Goal: Transaction & Acquisition: Download file/media

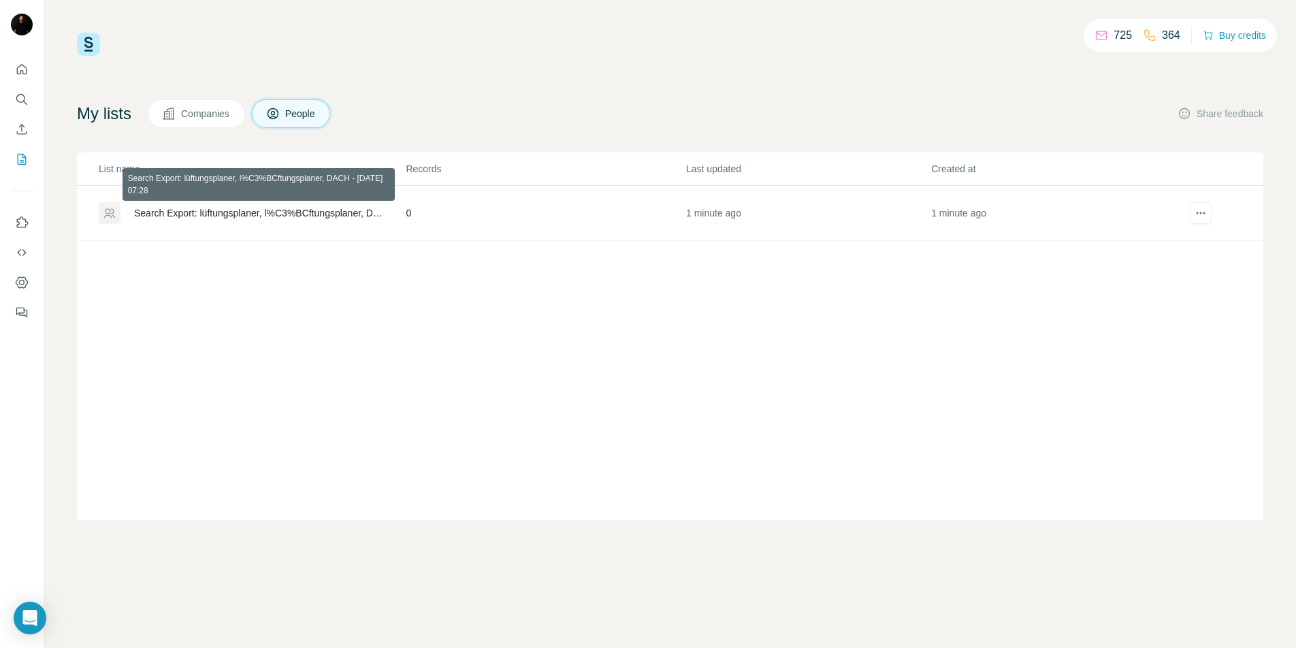
click at [341, 213] on div "Search Export: lüftungsplaner, l%C3%BCftungsplaner, DACH - [DATE] 07:28" at bounding box center [258, 213] width 248 height 14
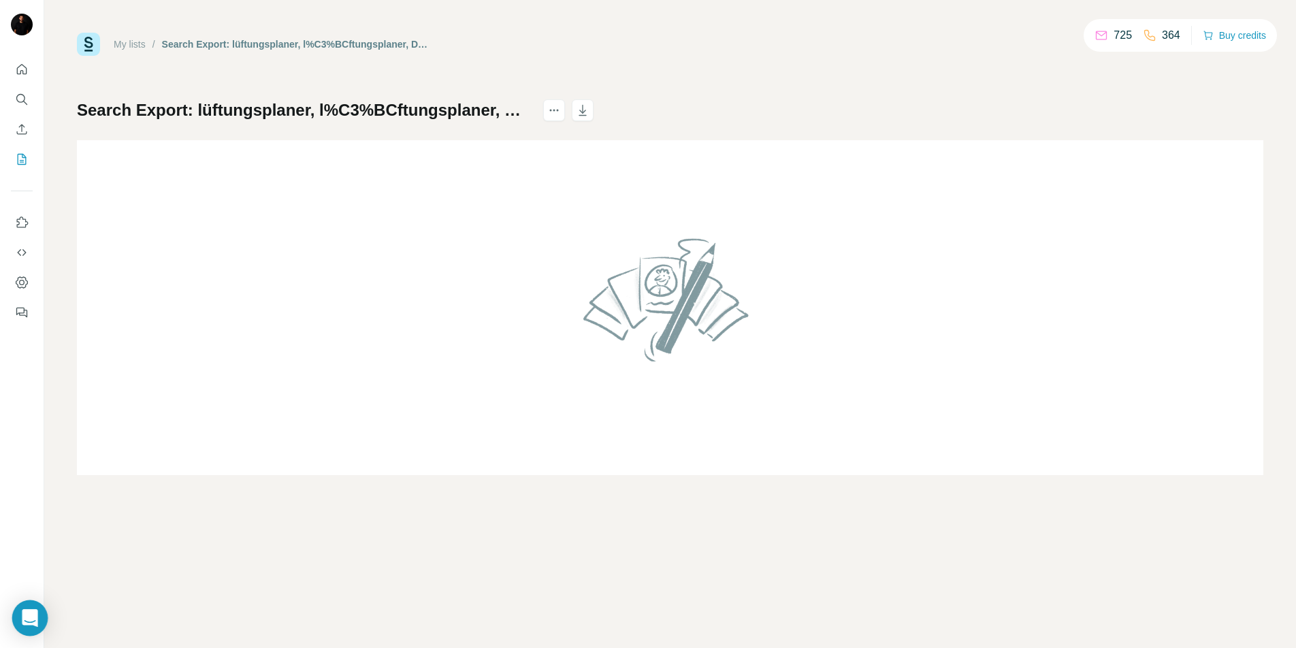
click at [27, 609] on icon "Open Intercom Messenger" at bounding box center [30, 618] width 16 height 18
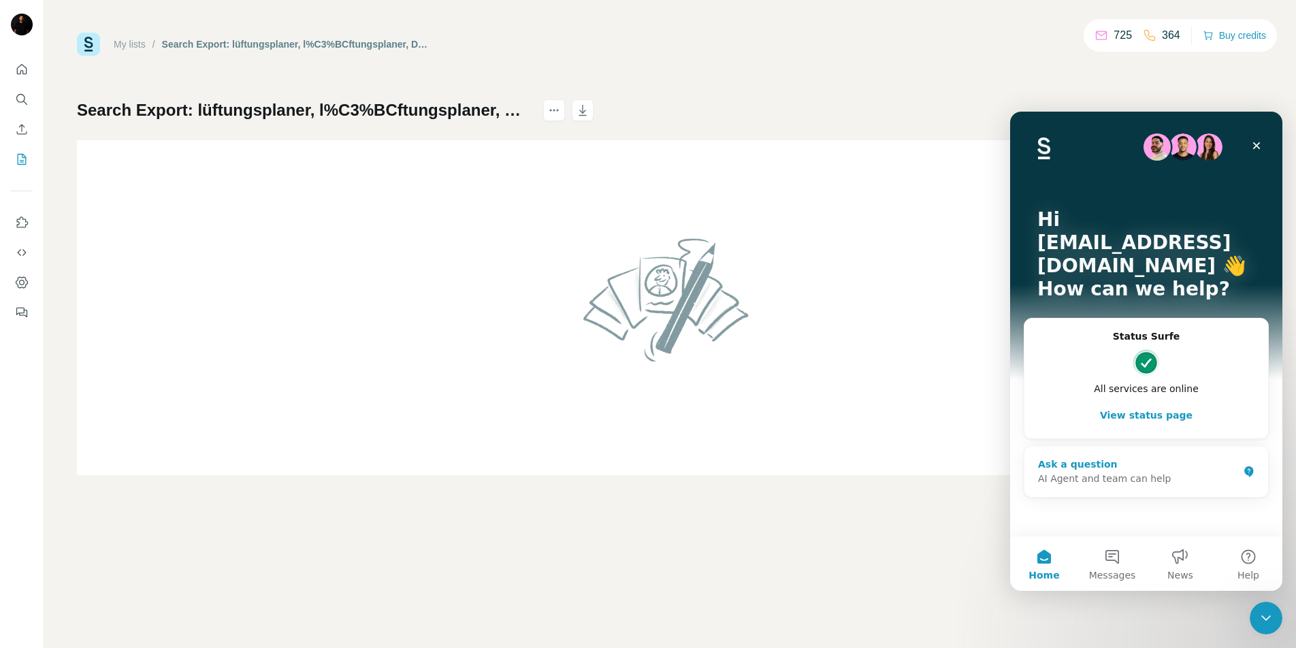
click at [1087, 472] on div "AI Agent and team can help" at bounding box center [1138, 479] width 200 height 14
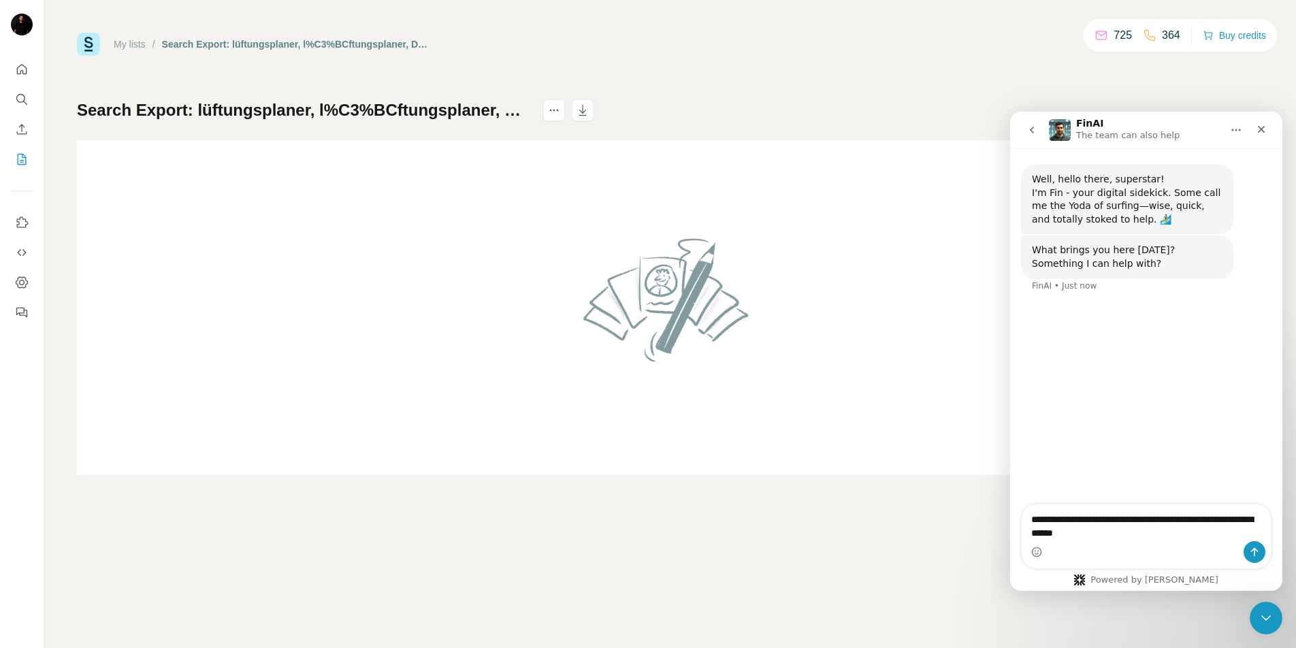
type textarea "**********"
click at [1254, 560] on button "Send a message…" at bounding box center [1255, 552] width 22 height 22
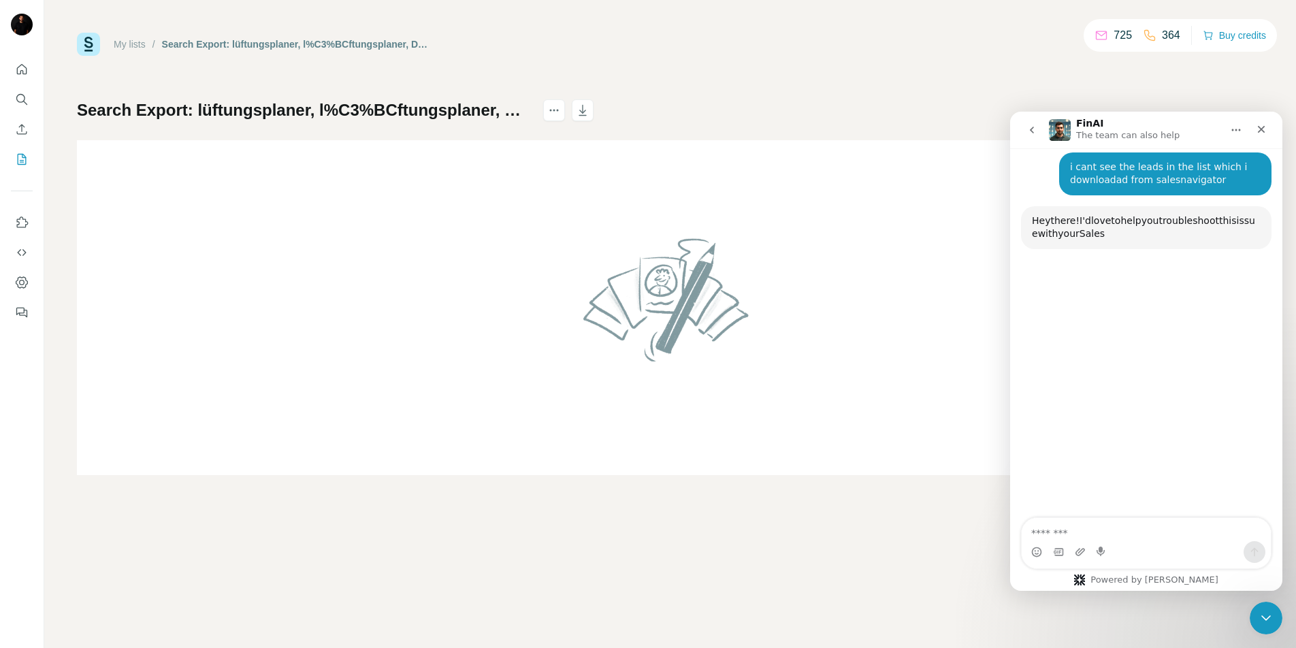
scroll to position [144, 0]
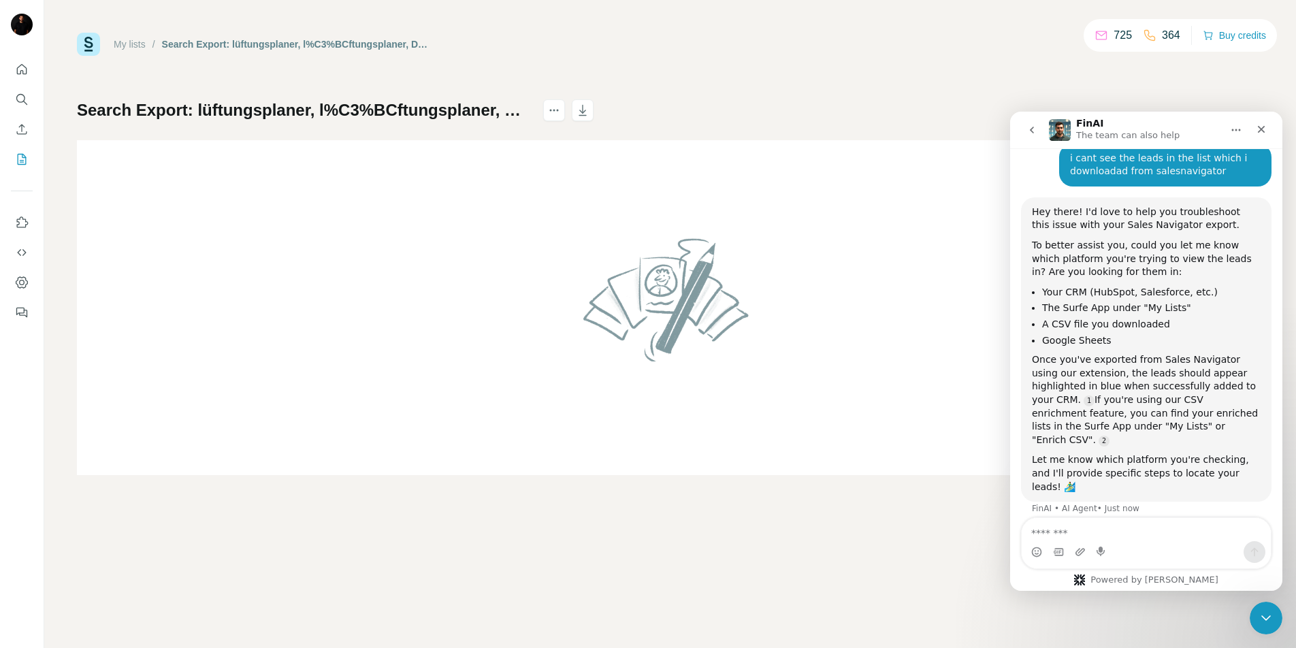
click at [1052, 538] on textarea "Message…" at bounding box center [1146, 529] width 249 height 23
type textarea "**********"
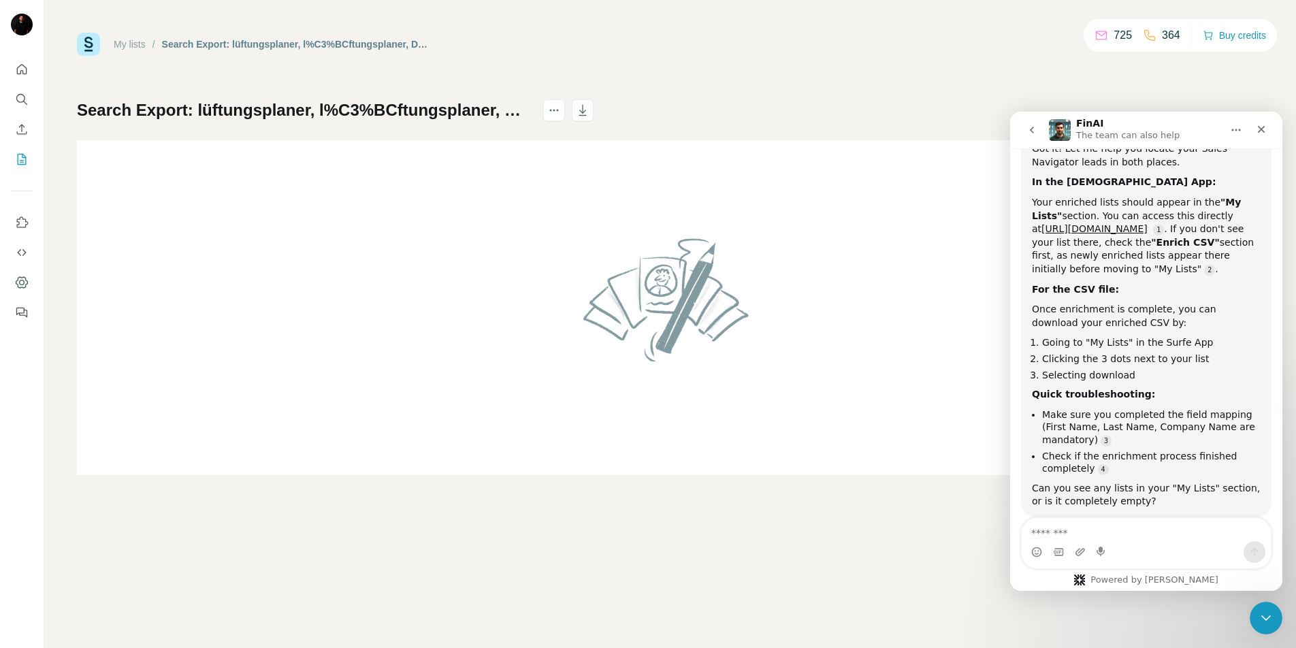
scroll to position [602, 0]
click at [1102, 462] on link "Source reference 9731916:" at bounding box center [1103, 467] width 11 height 11
click at [1091, 439] on div "Bulk Export from My Lists with Surfe" at bounding box center [1116, 443] width 183 height 9
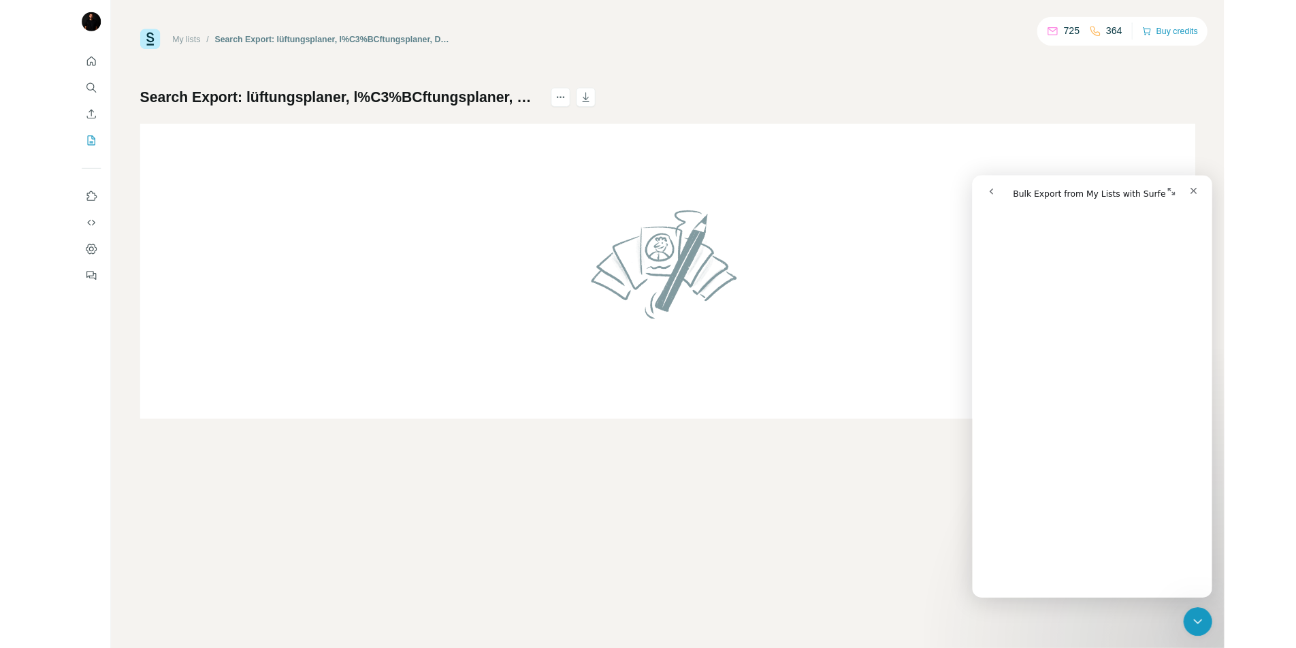
scroll to position [0, 0]
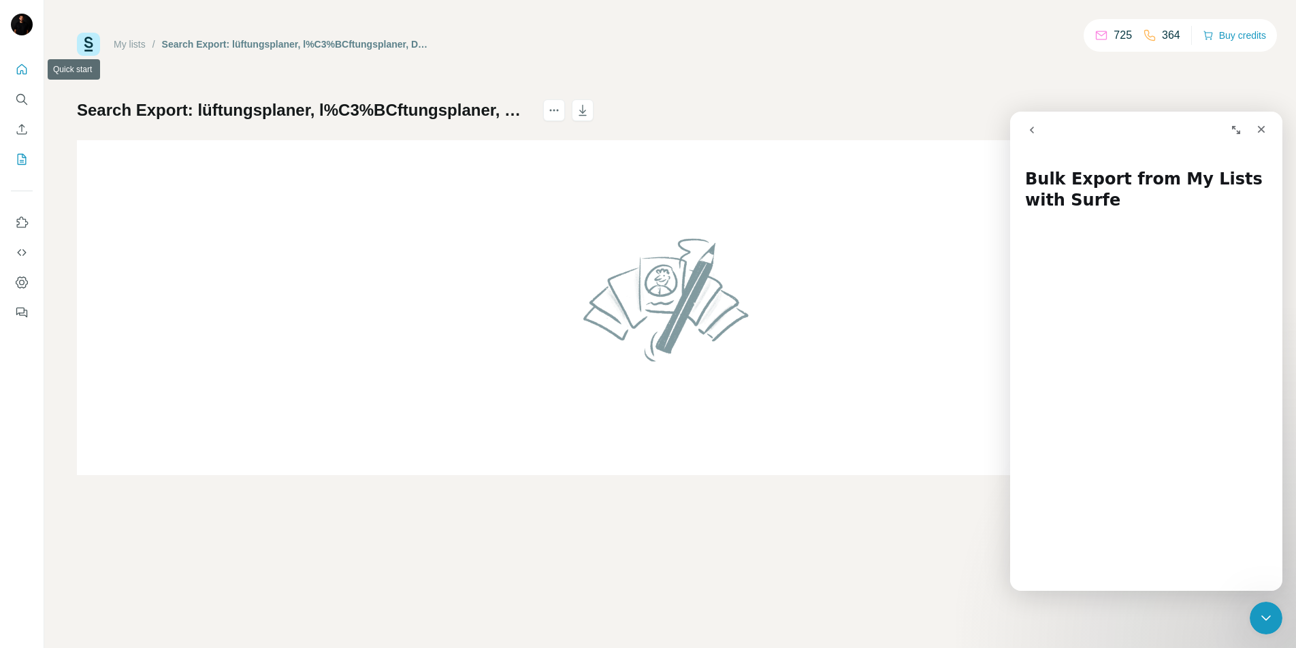
click at [14, 66] on button "Quick start" at bounding box center [22, 69] width 22 height 25
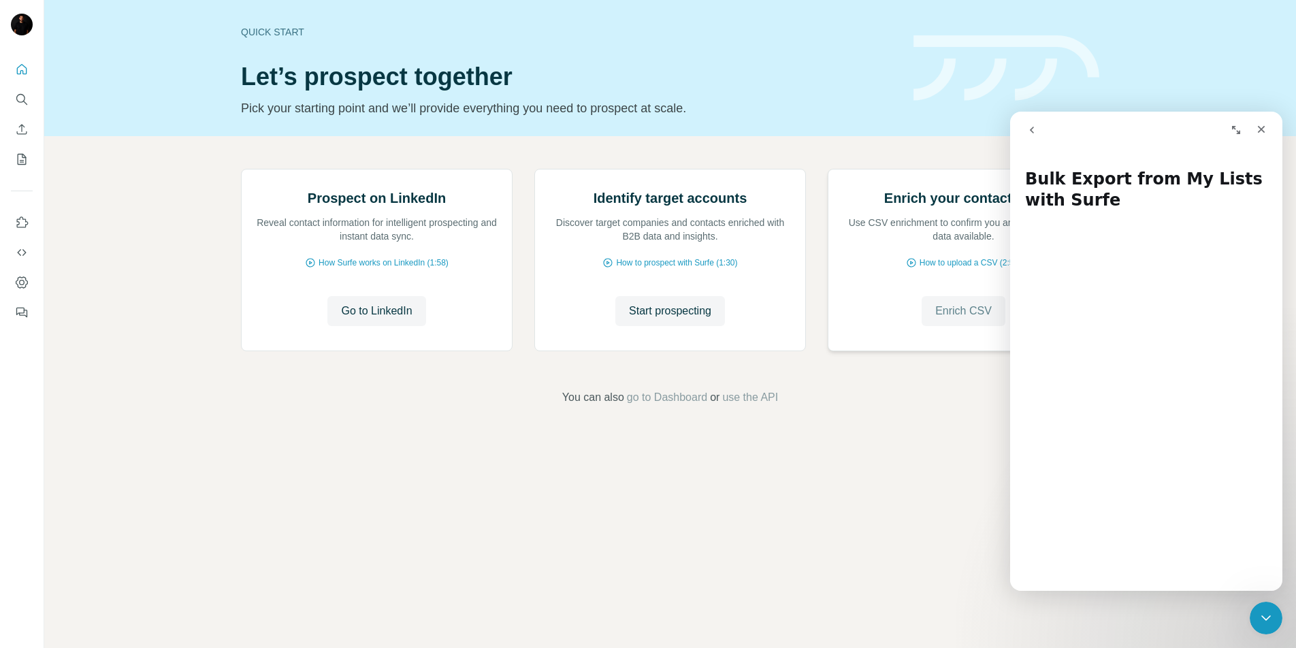
click at [961, 326] on button "Enrich CSV" at bounding box center [964, 311] width 84 height 30
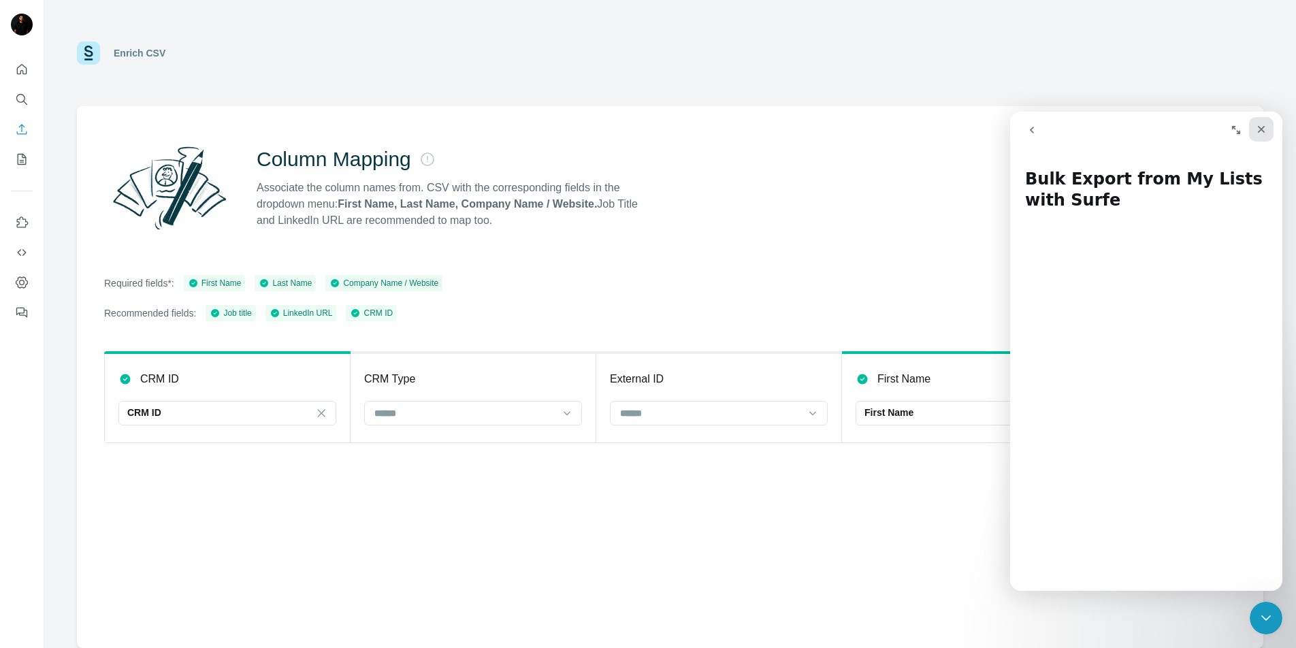
click at [1266, 129] on icon "Close" at bounding box center [1261, 129] width 11 height 11
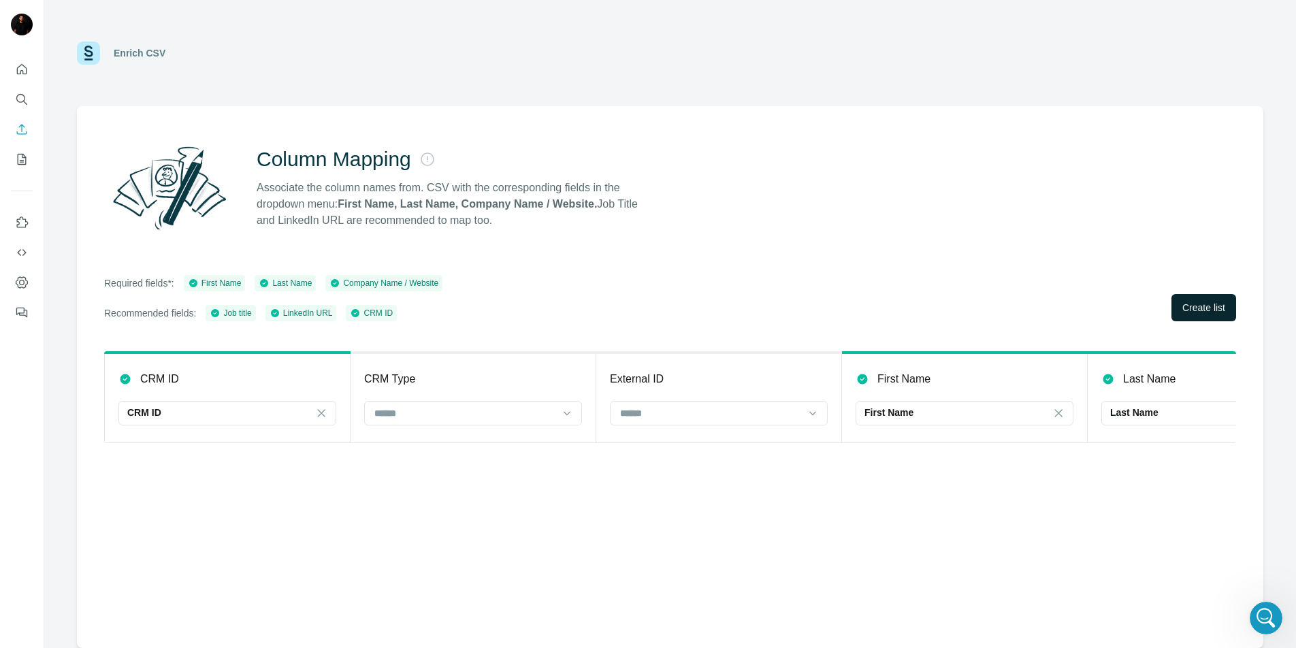
click at [1196, 314] on span "Create list" at bounding box center [1203, 308] width 43 height 14
click at [308, 418] on div "CRM ID" at bounding box center [219, 413] width 184 height 14
click at [447, 420] on input at bounding box center [465, 413] width 184 height 15
click at [689, 419] on input at bounding box center [711, 413] width 184 height 15
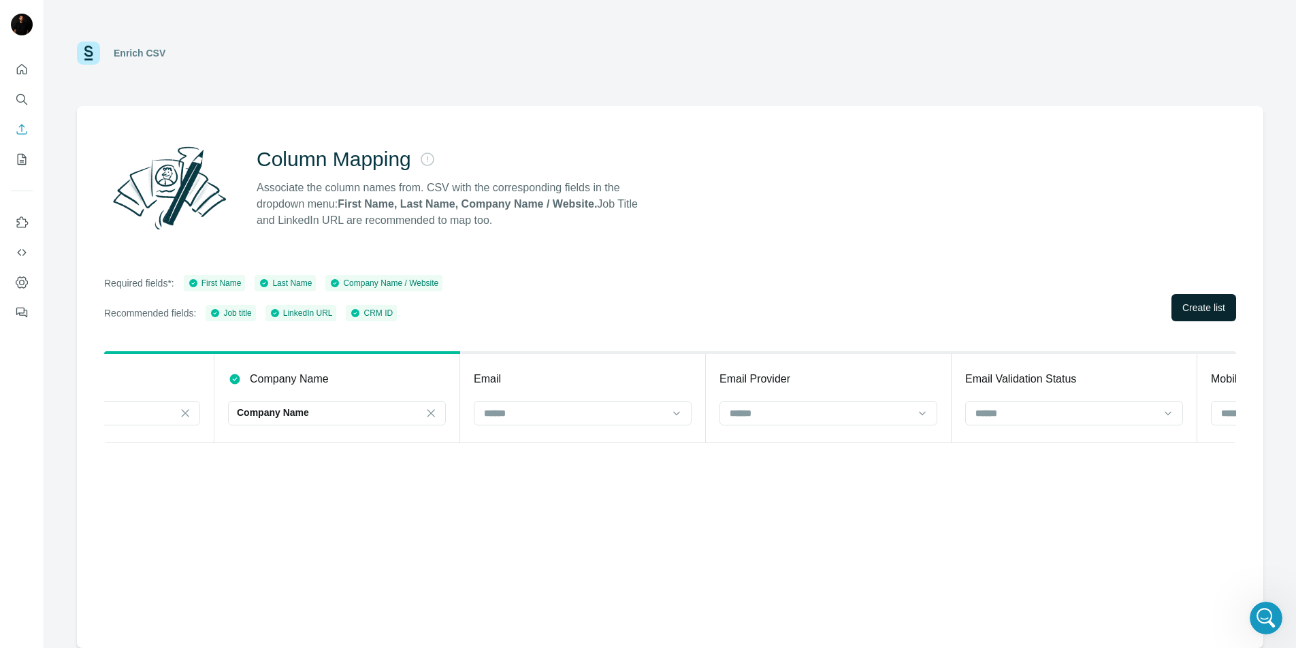
scroll to position [0, 1125]
click at [1200, 316] on button "Create list" at bounding box center [1204, 307] width 65 height 27
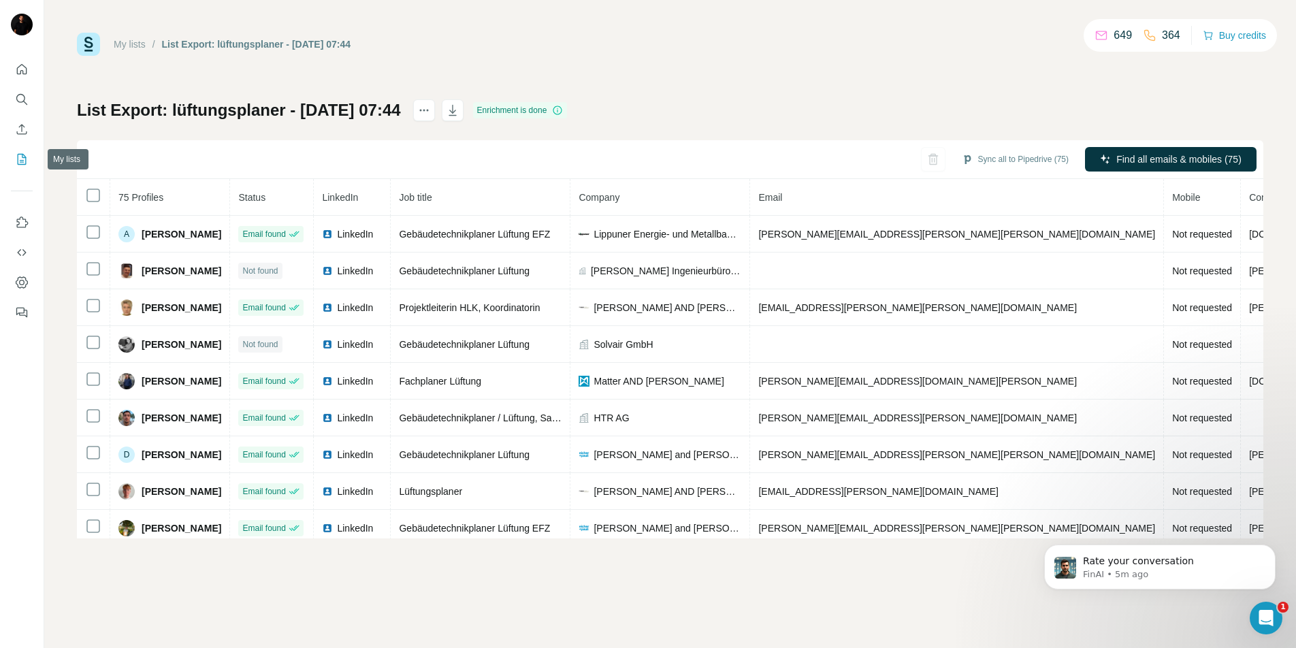
click at [23, 167] on button "My lists" at bounding box center [22, 159] width 22 height 25
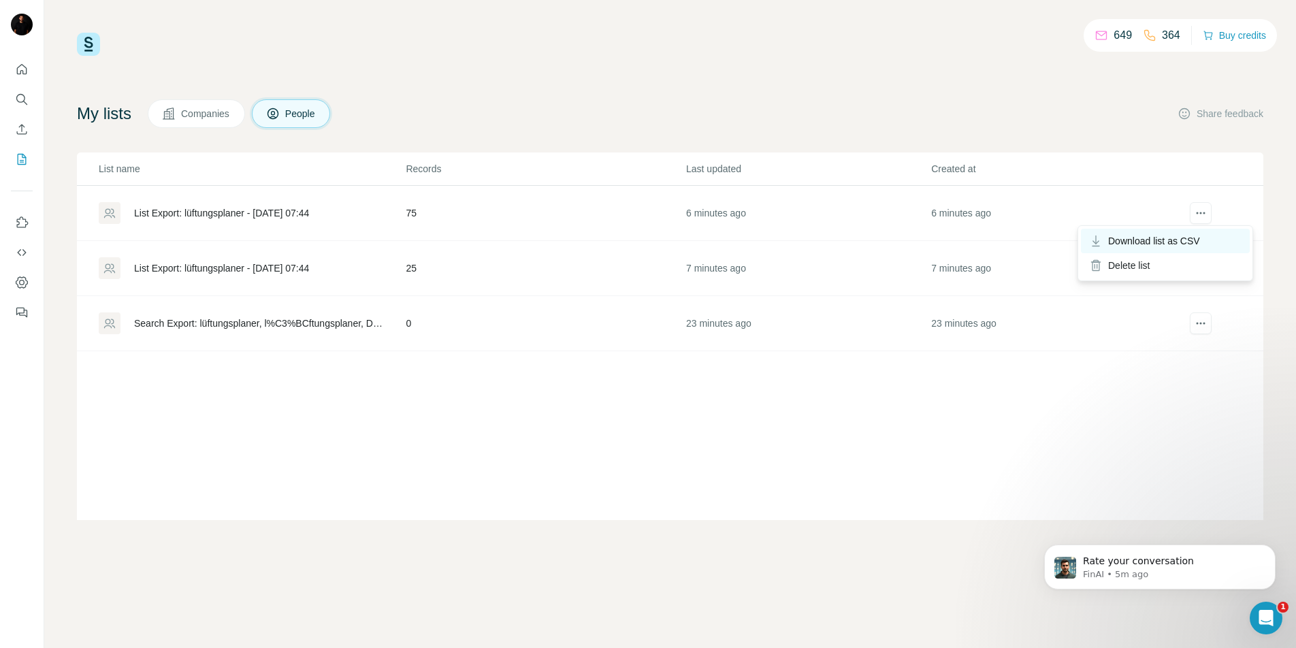
click at [1162, 240] on span "Download list as CSV" at bounding box center [1154, 241] width 92 height 14
click at [1199, 263] on div "Delete list" at bounding box center [1165, 265] width 169 height 25
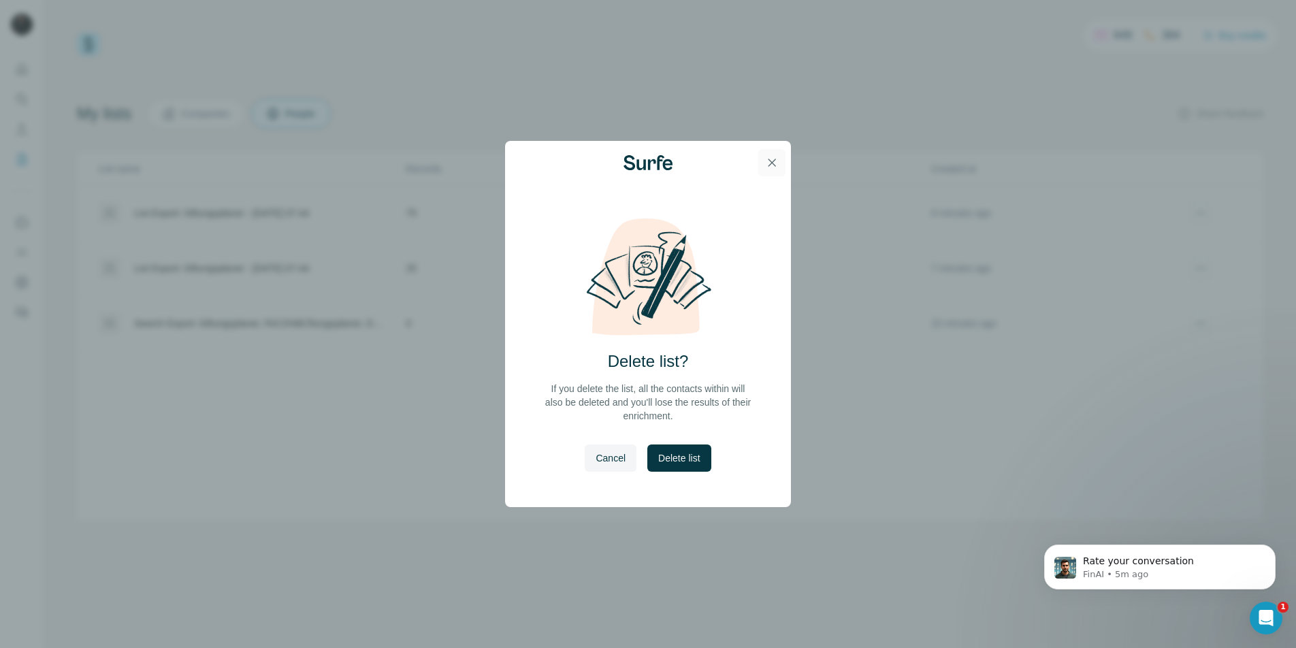
click at [777, 165] on icon "button" at bounding box center [772, 163] width 14 height 14
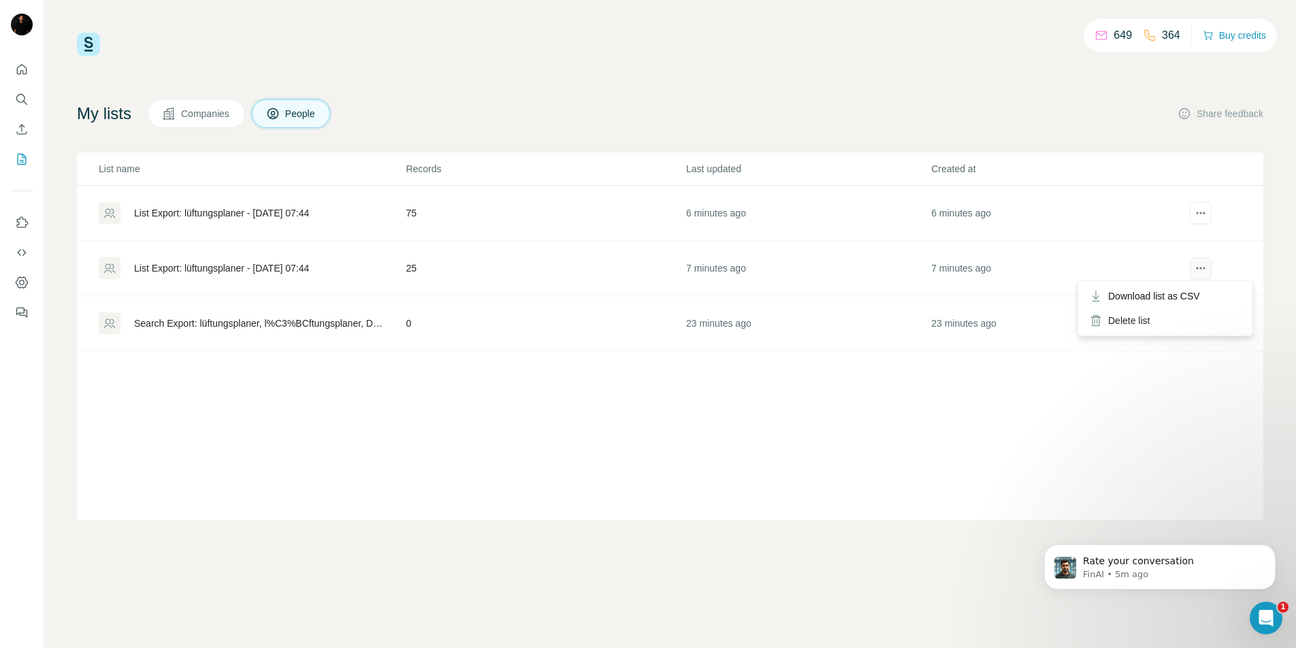
click at [1199, 270] on icon "actions" at bounding box center [1201, 268] width 14 height 14
click at [1175, 295] on span "Download list as CSV" at bounding box center [1154, 296] width 92 height 14
click at [1202, 212] on icon "actions" at bounding box center [1201, 213] width 14 height 14
click at [1176, 235] on span "Download list as CSV" at bounding box center [1154, 241] width 92 height 14
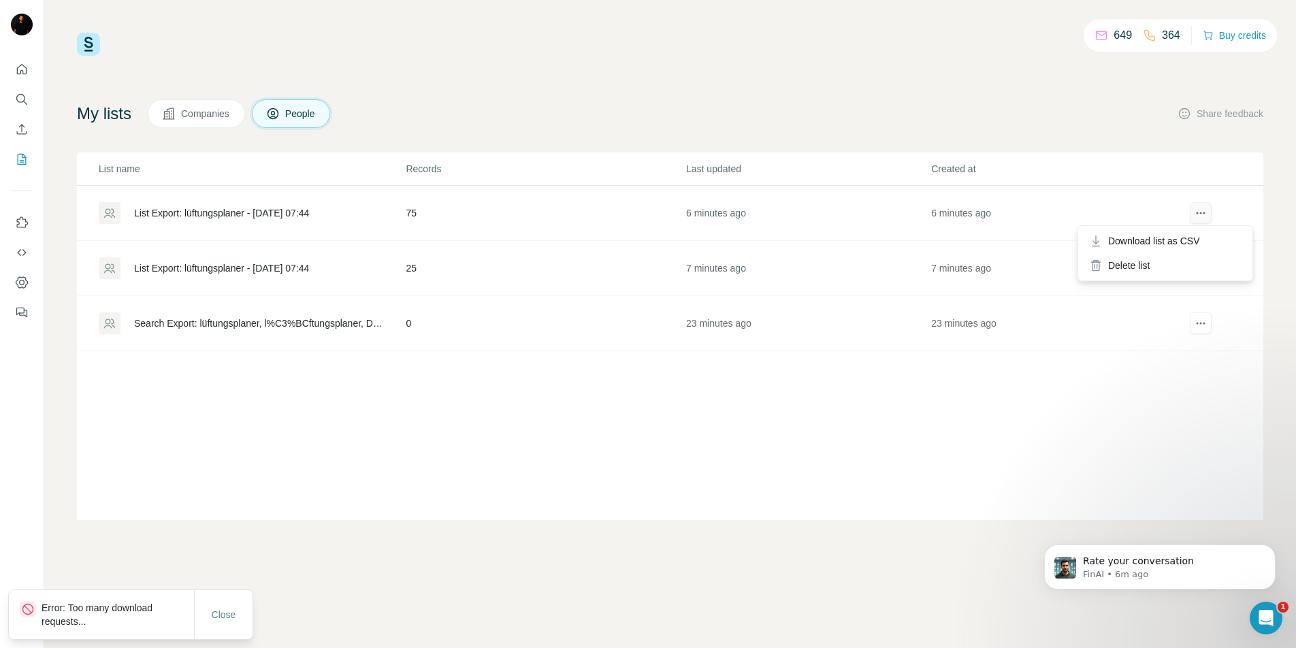
click at [1202, 208] on icon "actions" at bounding box center [1201, 213] width 14 height 14
click at [1135, 242] on span "Download list as CSV" at bounding box center [1154, 241] width 92 height 14
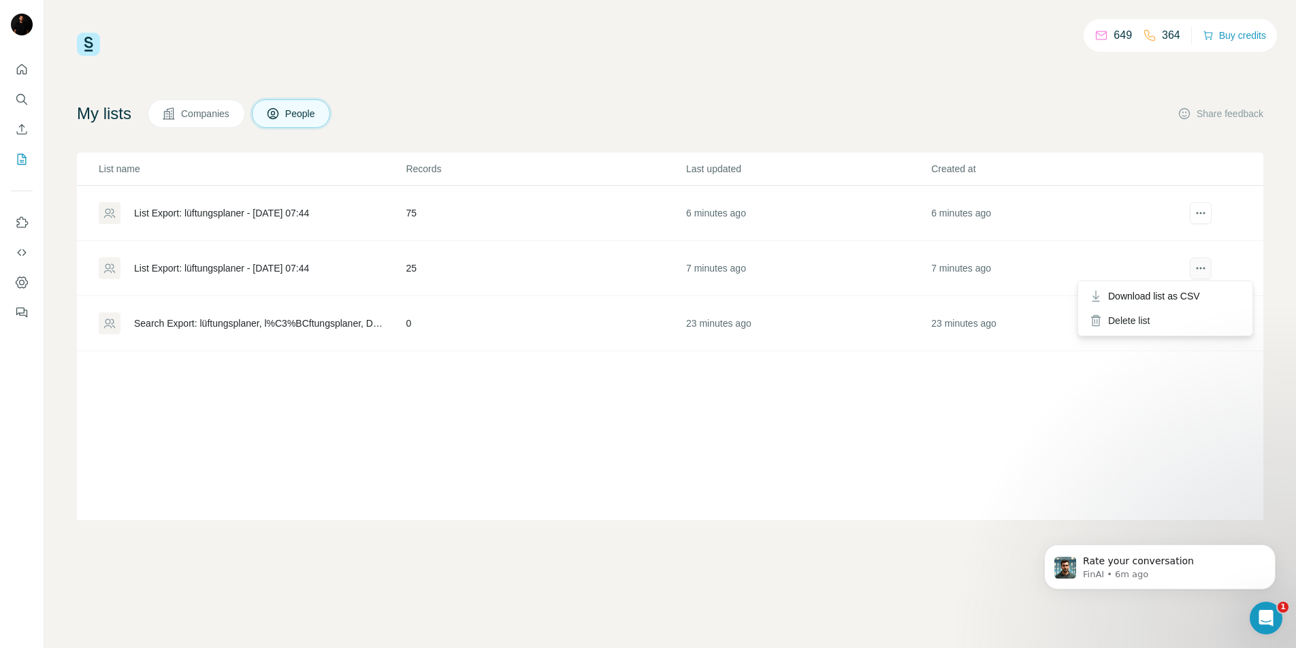
click at [1204, 271] on icon "actions" at bounding box center [1201, 268] width 14 height 14
click at [1158, 298] on span "Download list as CSV" at bounding box center [1154, 296] width 92 height 14
click at [1189, 213] on div at bounding box center [1200, 213] width 49 height 22
click at [1187, 240] on span "Download list as CSV" at bounding box center [1154, 241] width 92 height 14
click at [1193, 287] on div "Download list as CSV" at bounding box center [1165, 296] width 169 height 25
